Goal: Task Accomplishment & Management: Use online tool/utility

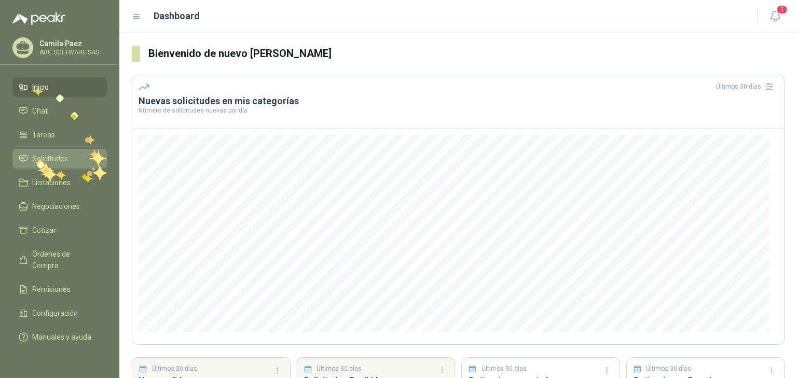
click at [35, 158] on span "Solicitudes" at bounding box center [50, 158] width 36 height 11
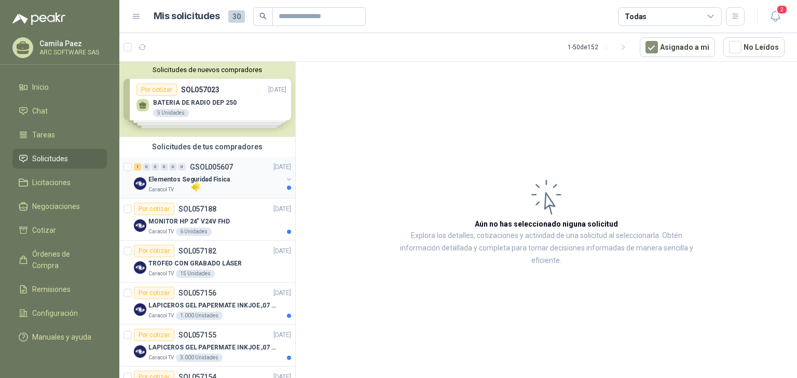
click at [193, 182] on p "Elementos Seguridad Fisica" at bounding box center [188, 180] width 81 height 10
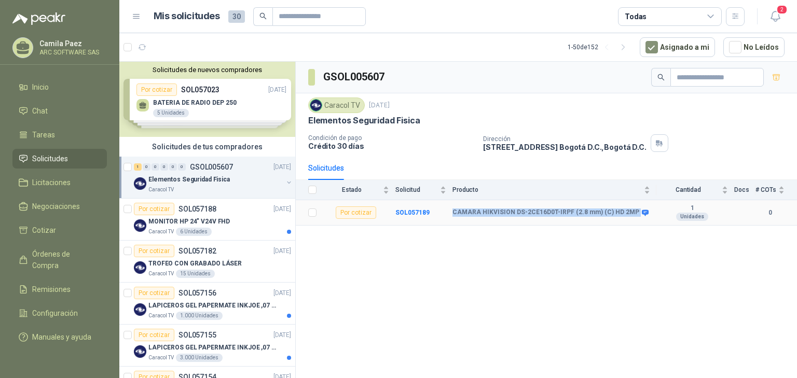
drag, startPoint x: 453, startPoint y: 210, endPoint x: 630, endPoint y: 216, distance: 177.1
click at [630, 216] on td "CAMARA HIKVISION DS-2CE16D0T-IRPF (2.8 mm) (C) HD 2MP" at bounding box center [555, 212] width 204 height 25
copy div "CAMARA HIKVISION DS-2CE16D0T-IRPF (2.8 mm) (C) HD 2MP"
click at [187, 221] on p "MONITOR HP 24" V24V FHD" at bounding box center [188, 222] width 81 height 10
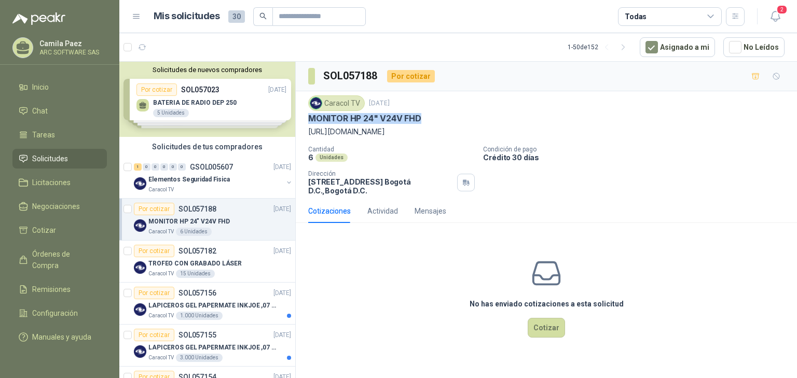
drag, startPoint x: 428, startPoint y: 115, endPoint x: 307, endPoint y: 117, distance: 121.0
click at [307, 117] on div "Caracol TV [DATE] MONITOR HP 24" V24V FHD [URL][DOMAIN_NAME] Cantidad 6 Unidade…" at bounding box center [546, 145] width 501 height 108
copy p "MONITOR HP 24" V24V FHD"
click at [558, 322] on button "Cotizar" at bounding box center [546, 328] width 37 height 20
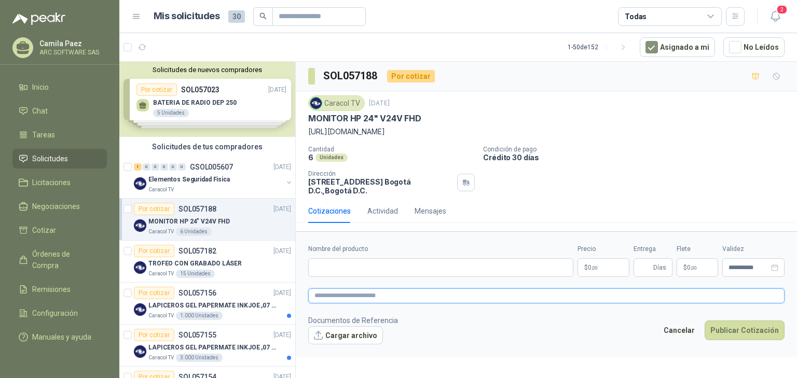
paste textarea "**********"
type textarea "**********"
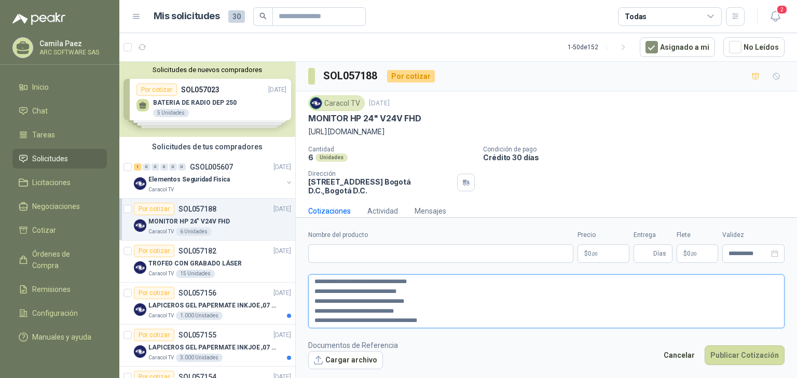
type textarea "**********"
paste input "**********"
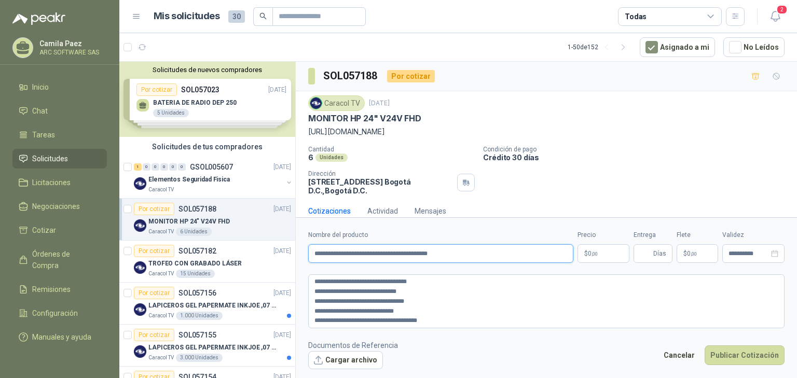
type input "**********"
click at [599, 256] on p "$ 0 ,00" at bounding box center [604, 253] width 52 height 19
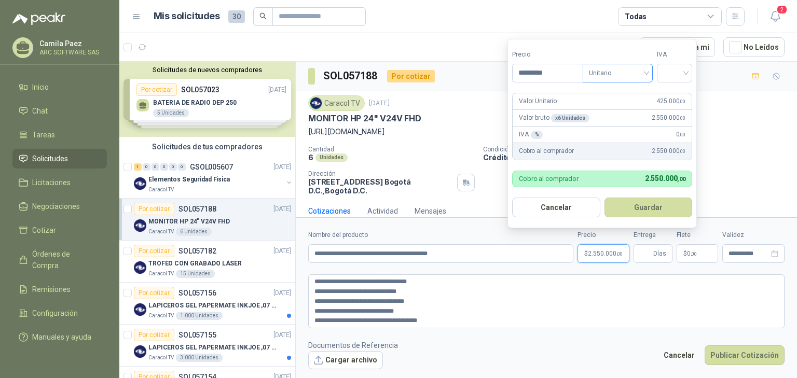
click at [638, 76] on span "Unitario" at bounding box center [618, 73] width 58 height 16
type input "*********"
click at [619, 93] on div "Unitario" at bounding box center [619, 94] width 53 height 11
click at [689, 75] on div at bounding box center [674, 73] width 35 height 19
click at [683, 92] on div "19%" at bounding box center [676, 94] width 19 height 11
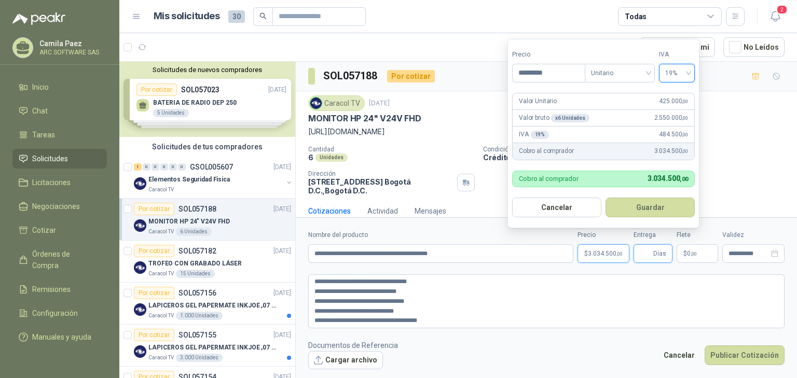
click at [648, 257] on input "Entrega" at bounding box center [645, 254] width 11 height 18
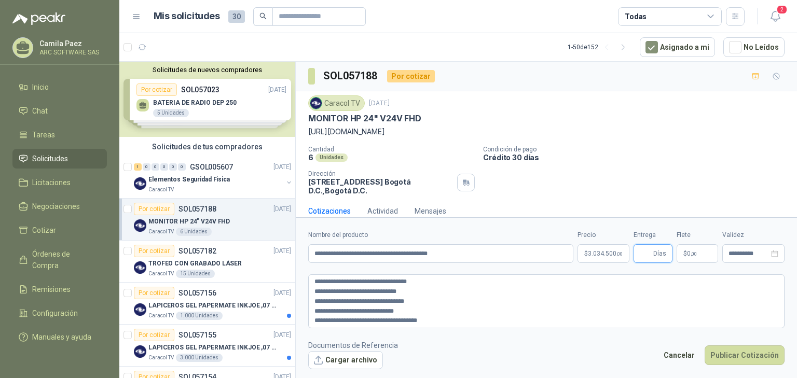
type input "*"
click at [689, 255] on span "0 ,00" at bounding box center [692, 254] width 10 height 6
click at [643, 310] on textarea "**********" at bounding box center [546, 302] width 476 height 54
click at [744, 359] on button "Publicar Cotización" at bounding box center [745, 356] width 80 height 20
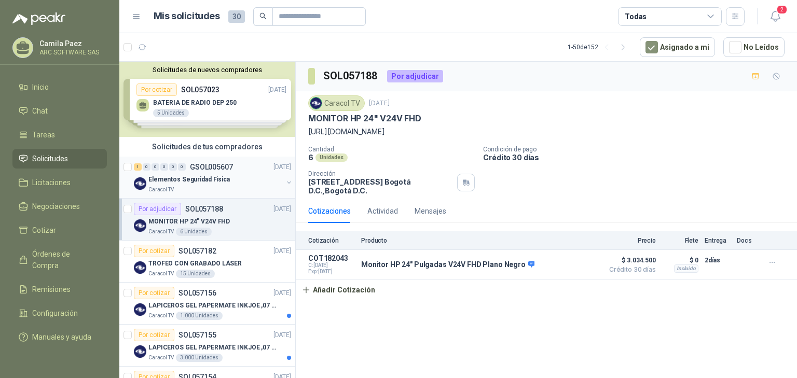
click at [223, 171] on div "1 0 0 0 0 0 GSOL005607 [DATE]" at bounding box center [213, 167] width 159 height 12
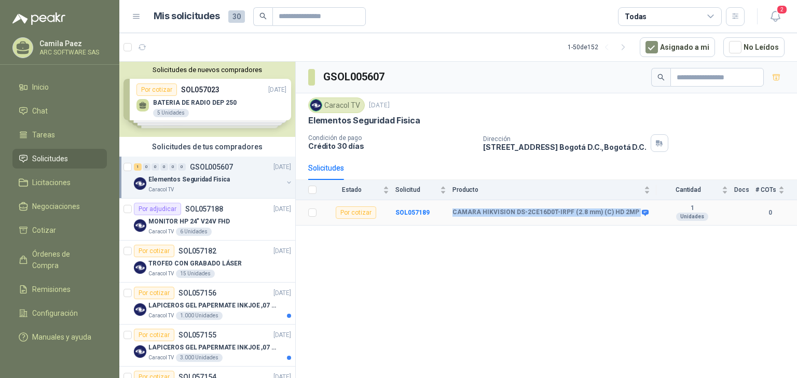
drag, startPoint x: 629, startPoint y: 210, endPoint x: 455, endPoint y: 212, distance: 173.9
click at [453, 211] on div "CAMARA HIKVISION DS-2CE16D0T-IRPF (2.8 mm) (C) HD 2MP" at bounding box center [550, 213] width 195 height 8
copy div "CAMARA HIKVISION DS-2CE16D0T-IRPF (2.8 mm) (C) HD 2MP"
click at [217, 183] on p "Elementos Seguridad Fisica" at bounding box center [188, 180] width 81 height 10
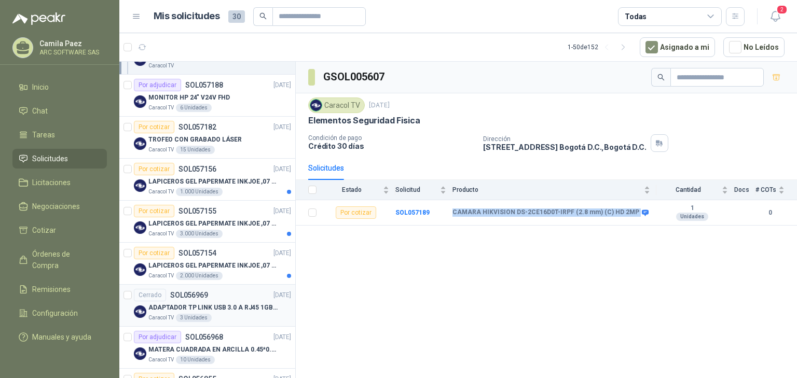
scroll to position [208, 0]
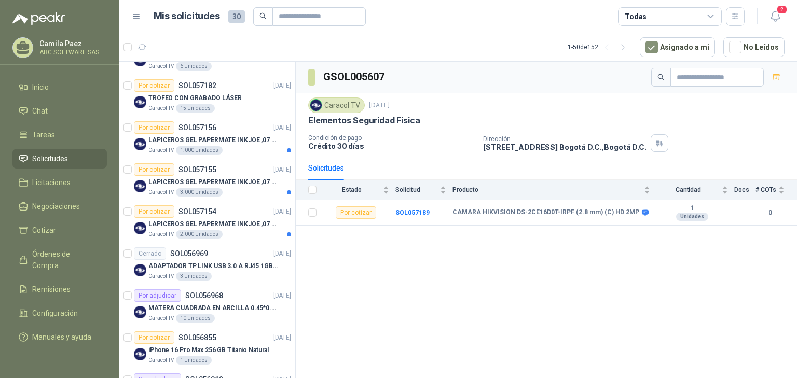
click at [786, 19] on header "Mis solicitudes 30 Todas 2" at bounding box center [458, 16] width 678 height 33
click at [777, 12] on span "2" at bounding box center [781, 10] width 11 height 10
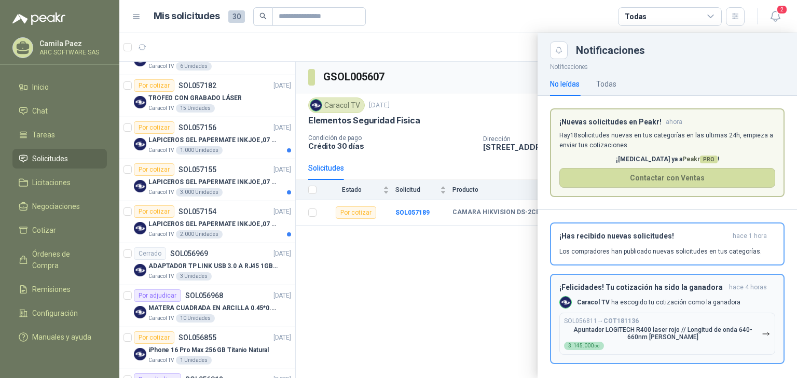
scroll to position [6, 0]
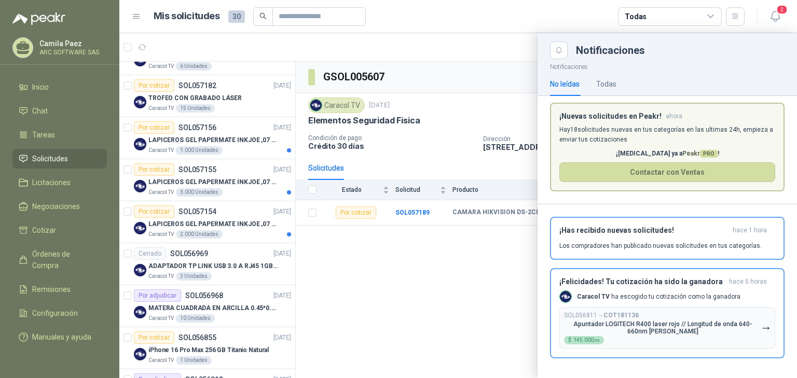
click at [455, 307] on div at bounding box center [458, 205] width 678 height 345
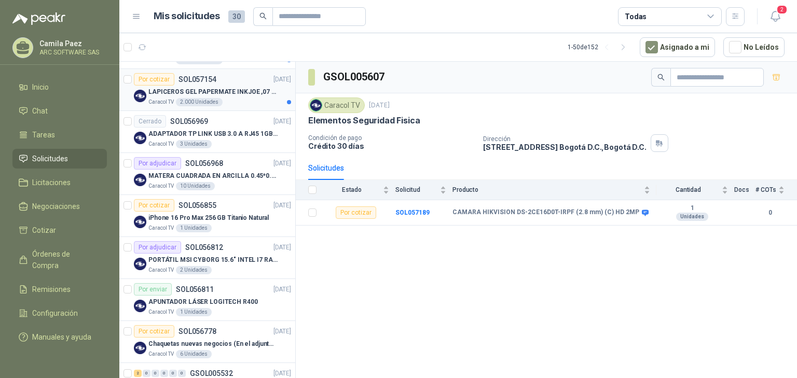
scroll to position [415, 0]
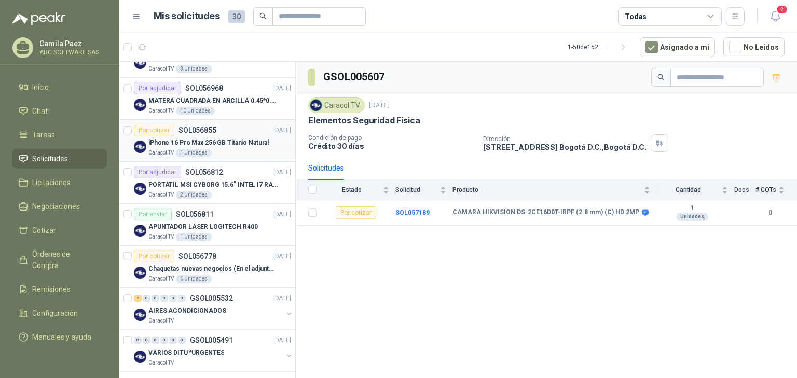
click at [248, 127] on div "Por cotizar SOL056855 [DATE]" at bounding box center [212, 130] width 157 height 12
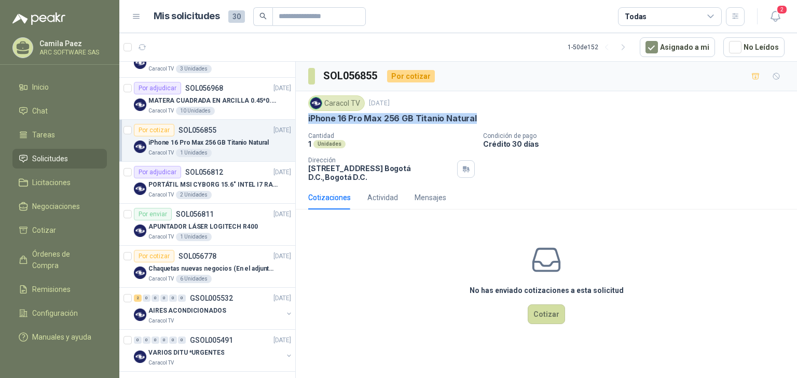
drag, startPoint x: 480, startPoint y: 116, endPoint x: 301, endPoint y: 115, distance: 179.1
click at [301, 115] on div "Caracol TV [DATE] iPhone 16 Pro Max 256 GB Titanio Natural Cantidad 1 Unidades …" at bounding box center [546, 138] width 501 height 94
copy p "iPhone 16 Pro Max 256 GB Titanio Natural"
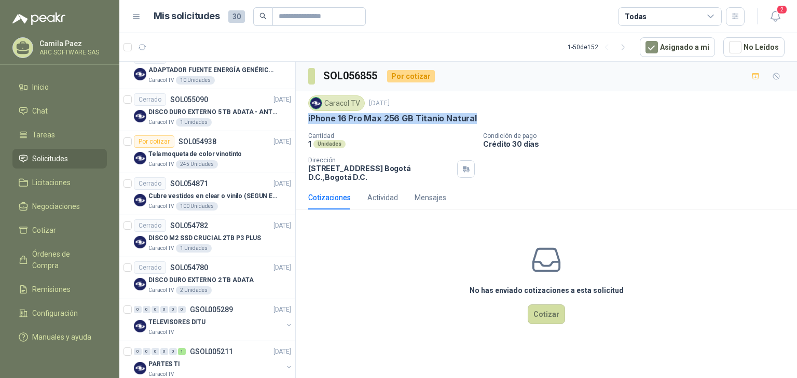
scroll to position [1412, 0]
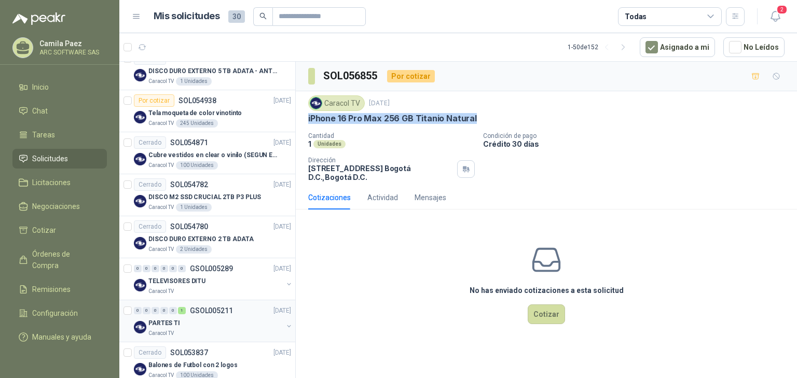
click at [221, 317] on div "PARTES TI" at bounding box center [215, 323] width 134 height 12
